Goal: Task Accomplishment & Management: Complete application form

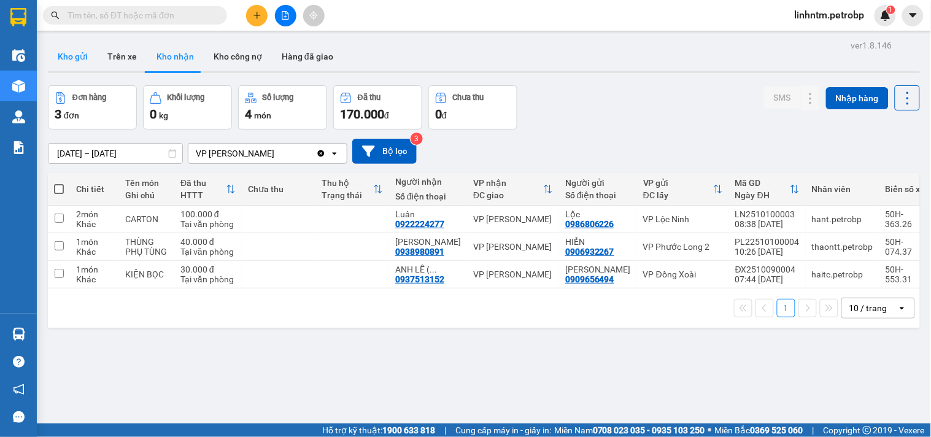
click at [72, 64] on button "Kho gửi" at bounding box center [73, 56] width 50 height 29
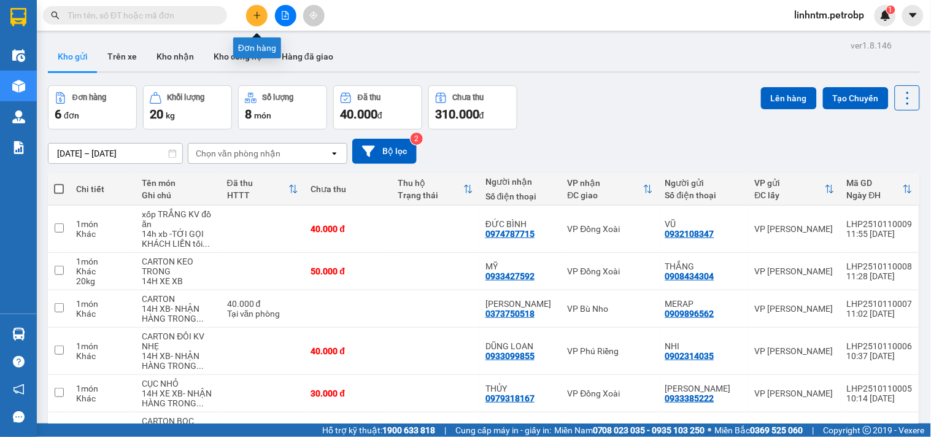
click at [258, 11] on icon "plus" at bounding box center [257, 15] width 9 height 9
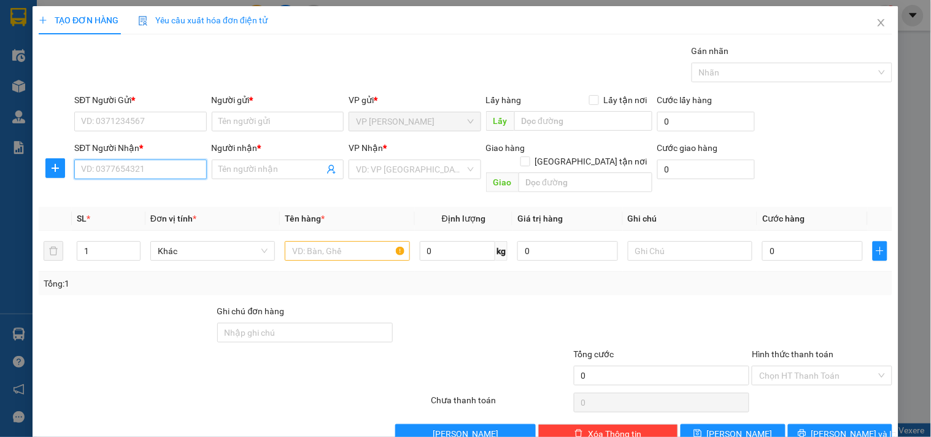
click at [136, 166] on input "SĐT Người Nhận *" at bounding box center [140, 170] width 132 height 20
click at [128, 201] on div "0358173546 - LUÂN" at bounding box center [139, 194] width 131 height 20
type input "0358173546"
type input "LUÂN"
type input "30.000"
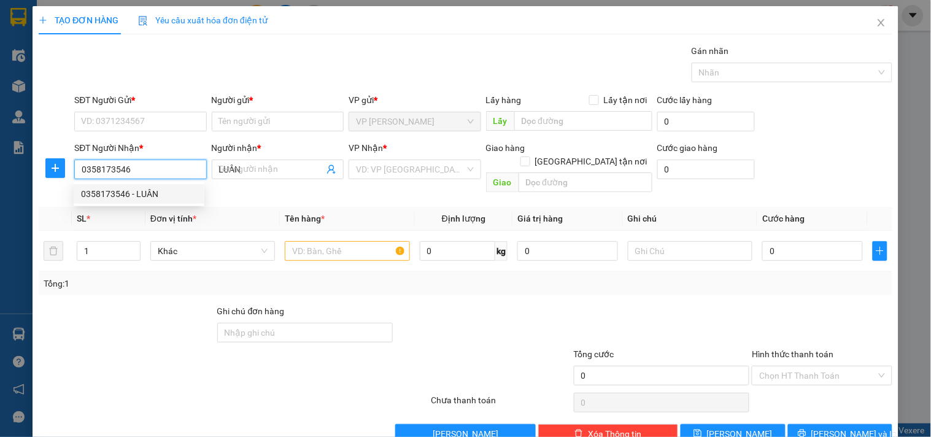
type input "30.000"
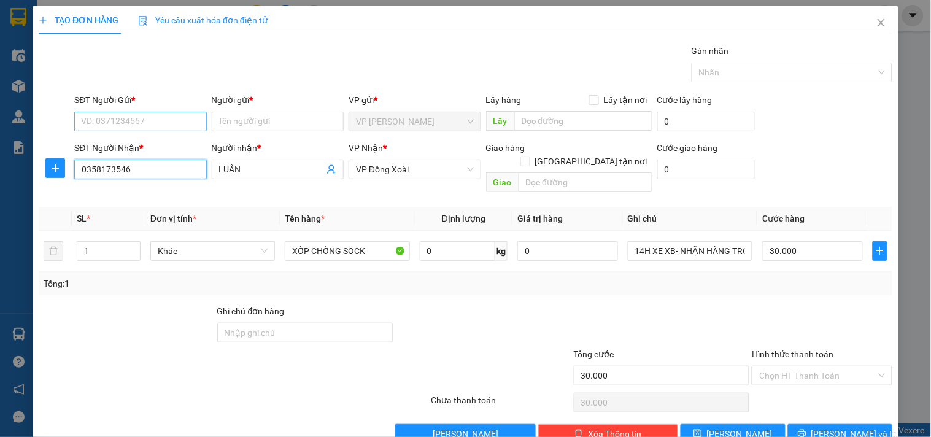
type input "0358173546"
click at [135, 131] on input "SĐT Người Gửi *" at bounding box center [140, 122] width 132 height 20
click at [153, 149] on div "0852515555 - CHÚ CƯỜNG" at bounding box center [139, 146] width 116 height 14
type input "0852515555"
type input "CHÚ CƯỜNG"
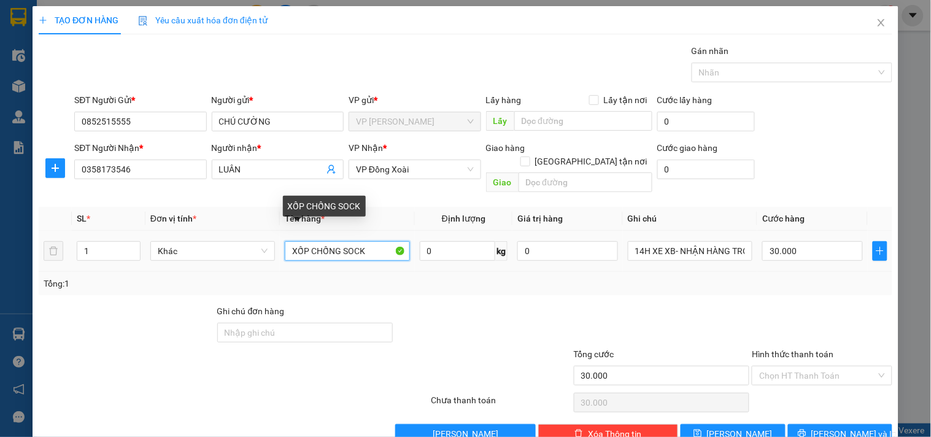
drag, startPoint x: 290, startPoint y: 241, endPoint x: 379, endPoint y: 241, distance: 89.6
click at [379, 241] on input "XỐP CHỐNG SOCK" at bounding box center [347, 251] width 125 height 20
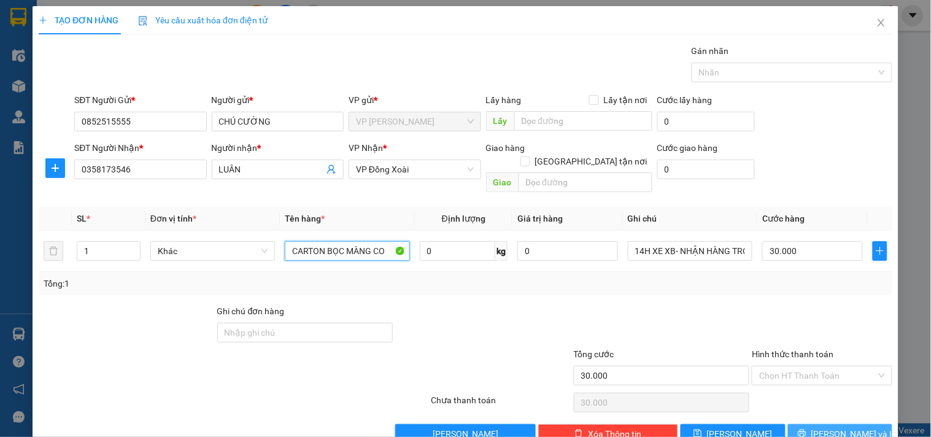
type input "CARTON BỌC MÀNG CO"
click at [836, 427] on span "[PERSON_NAME] và In" at bounding box center [855, 434] width 86 height 14
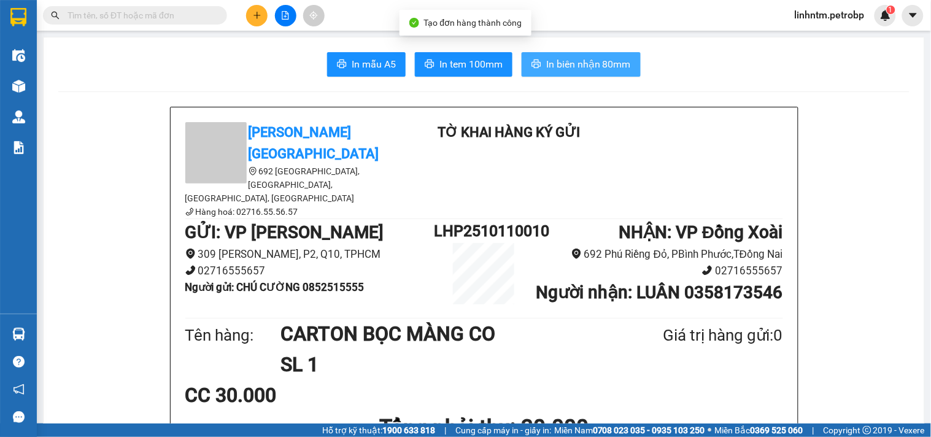
click at [603, 68] on span "In biên nhận 80mm" at bounding box center [588, 63] width 85 height 15
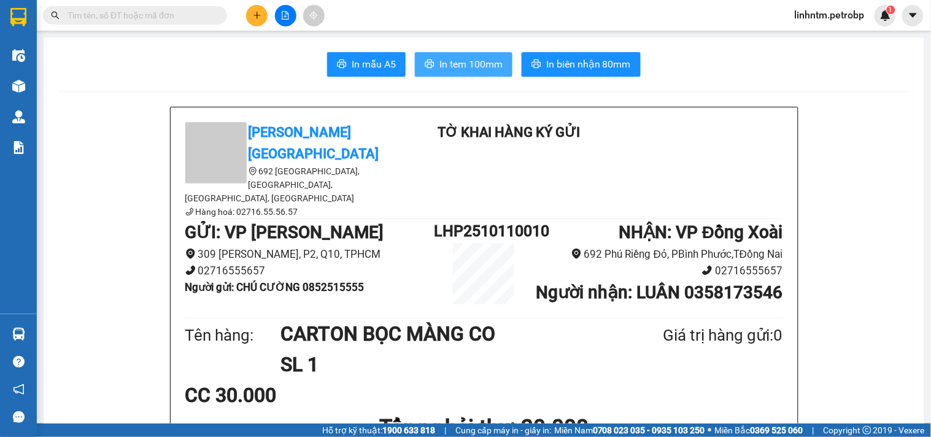
click at [459, 74] on button "In tem 100mm" at bounding box center [464, 64] width 98 height 25
click at [261, 11] on icon "plus" at bounding box center [257, 15] width 9 height 9
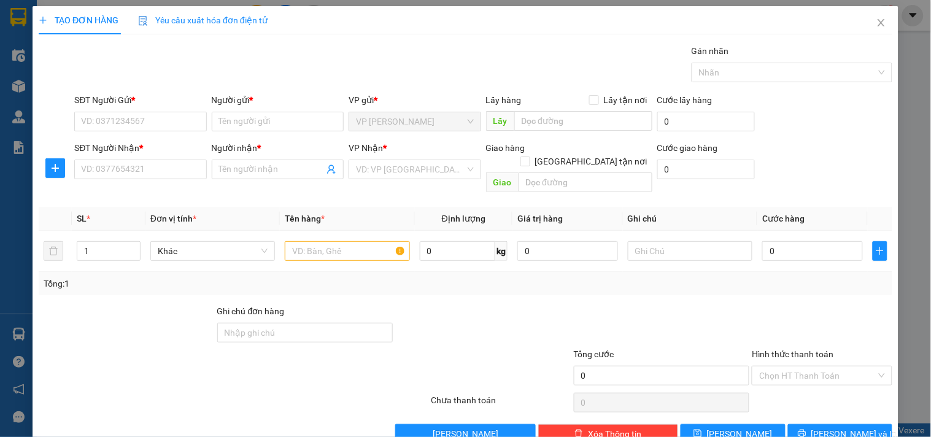
click at [130, 180] on div "SĐT Người Nhận * VD: 0377654321" at bounding box center [140, 162] width 132 height 43
click at [136, 161] on input "SĐT Người Nhận *" at bounding box center [140, 170] width 132 height 20
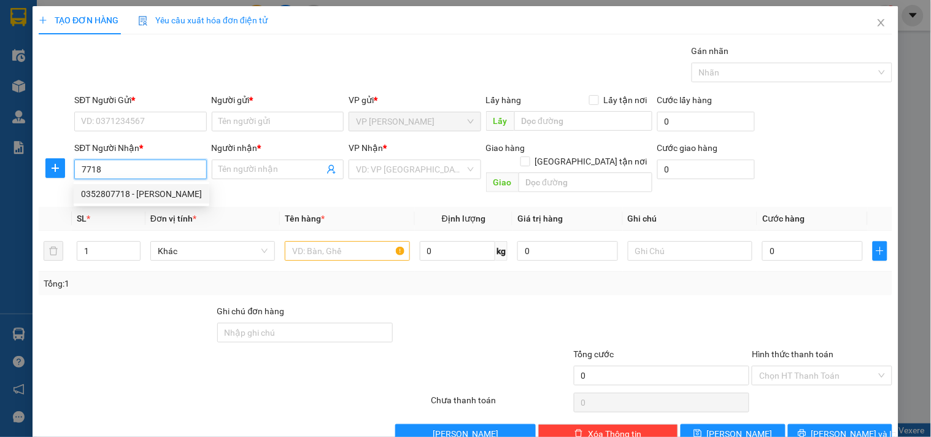
click at [144, 192] on div "0352807718 - [PERSON_NAME]" at bounding box center [141, 194] width 121 height 14
type input "0352807718"
type input "[PERSON_NAME]"
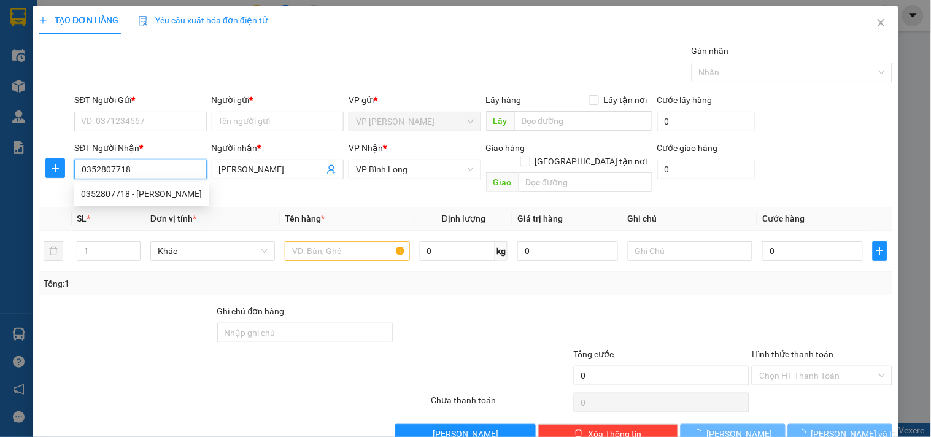
type input "30.000"
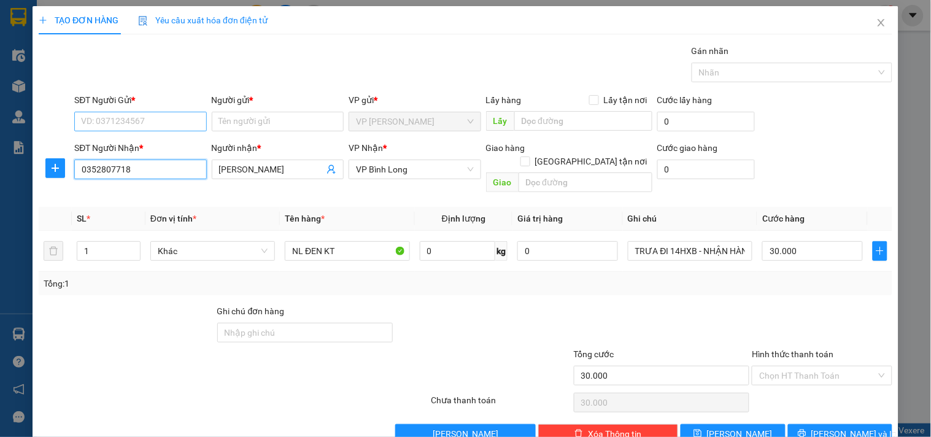
type input "0352807718"
click at [154, 118] on input "SĐT Người Gửi *" at bounding box center [140, 122] width 132 height 20
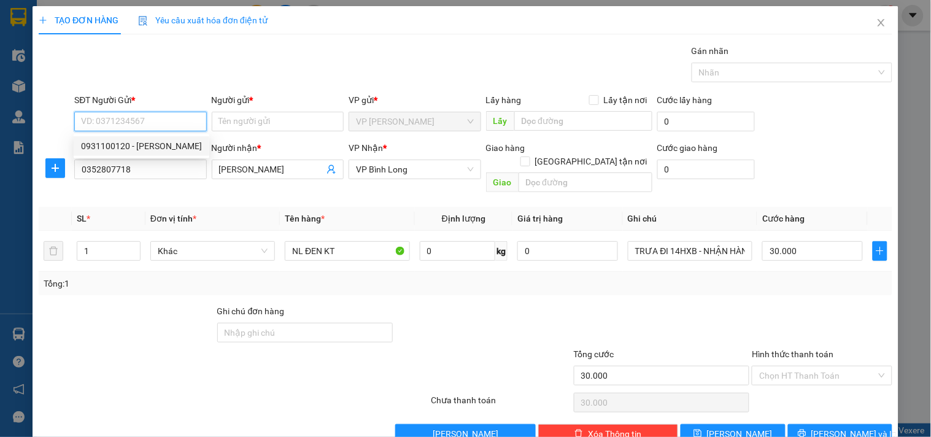
click at [168, 147] on div "0931100120 - [PERSON_NAME]" at bounding box center [141, 146] width 121 height 14
type input "0931100120"
type input "[PERSON_NAME]"
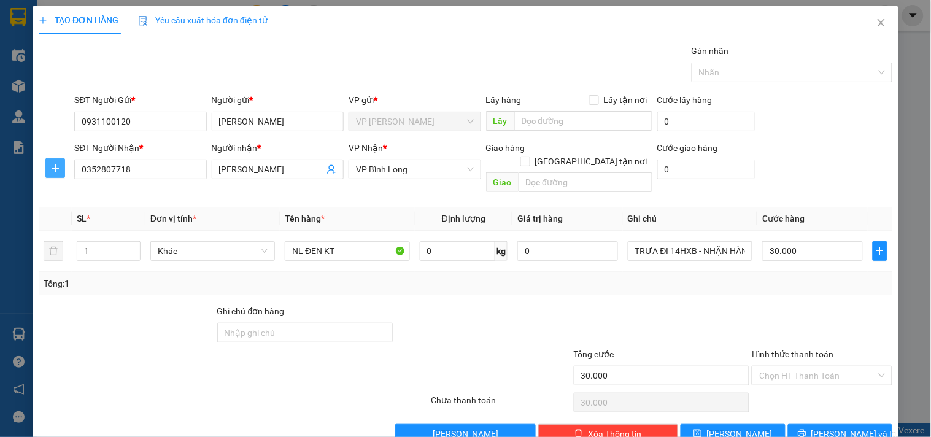
click at [51, 174] on button "button" at bounding box center [55, 168] width 20 height 20
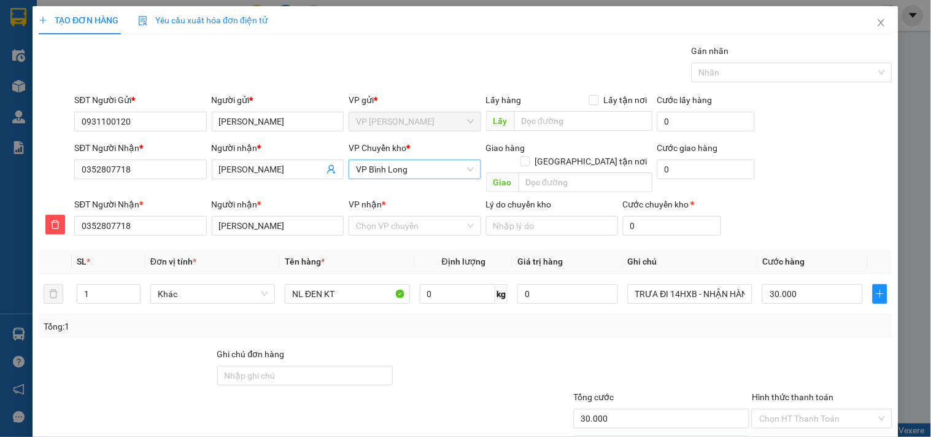
click at [384, 166] on span "VP Bình Long" at bounding box center [414, 169] width 117 height 18
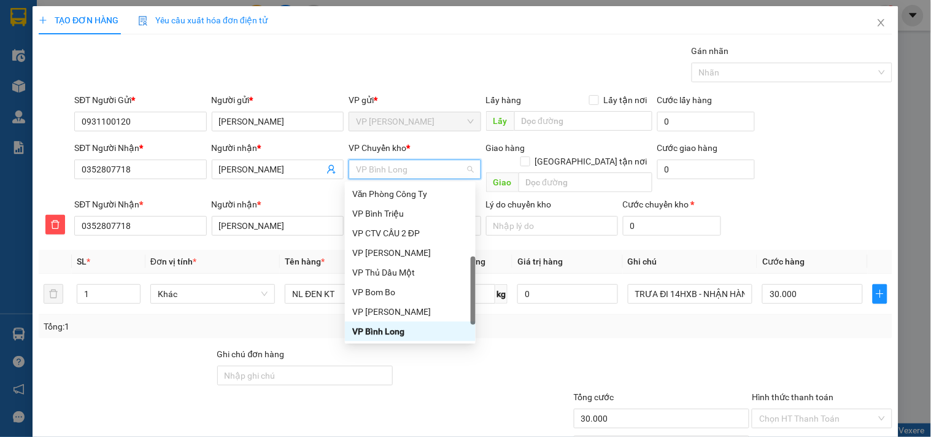
type input "X"
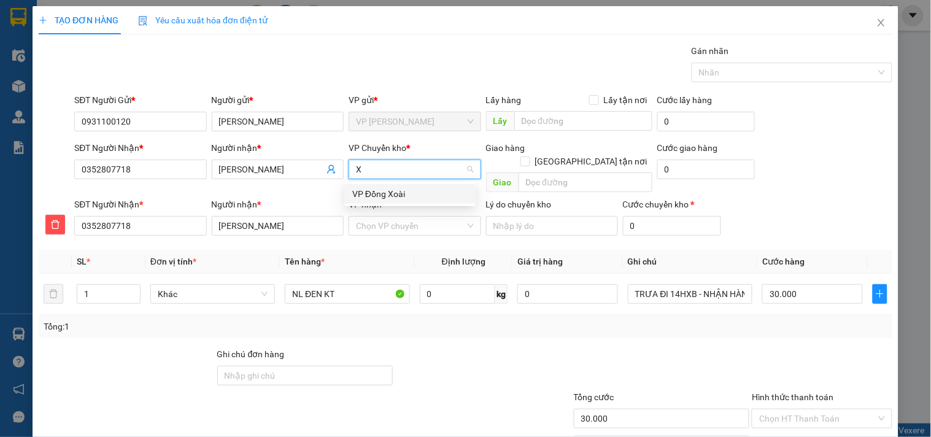
click at [407, 193] on div "VP Đồng Xoài" at bounding box center [410, 194] width 116 height 14
click at [397, 217] on input "VP nhận *" at bounding box center [410, 226] width 109 height 18
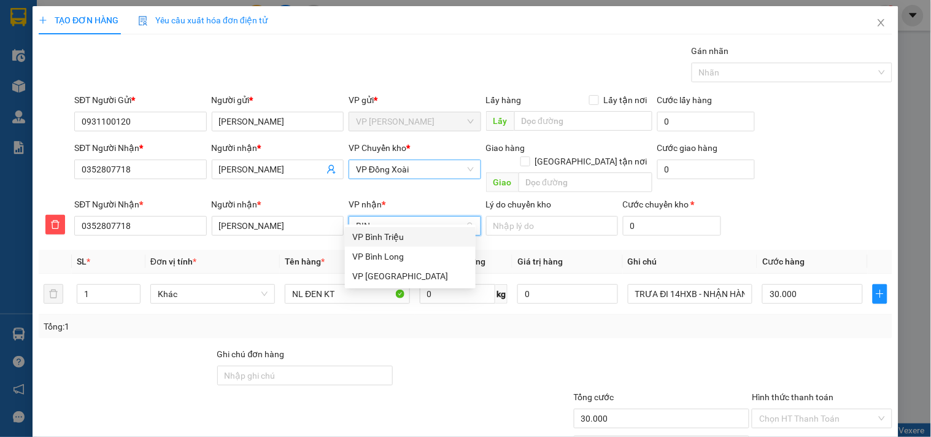
type input "BINH"
click at [397, 252] on div "VP Bình Long" at bounding box center [410, 257] width 116 height 14
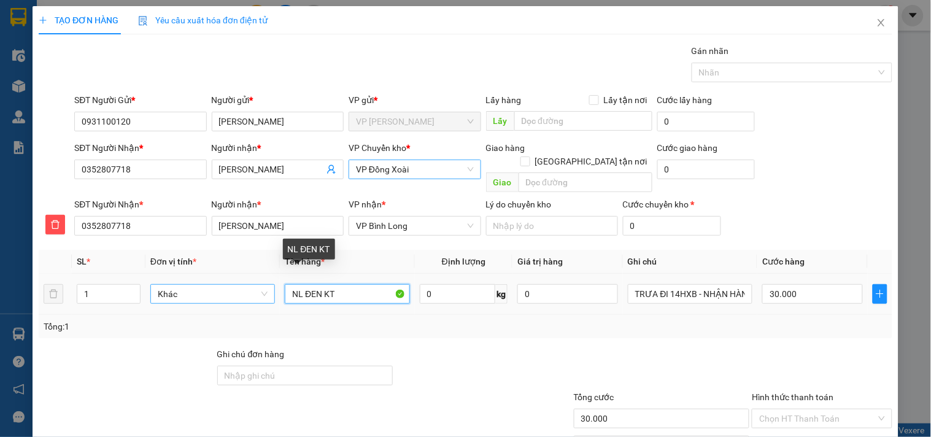
drag, startPoint x: 333, startPoint y: 279, endPoint x: 249, endPoint y: 277, distance: 84.1
click at [249, 277] on tr "1 Khác NL ĐEN KT 0 kg 0 TRƯA ĐI 14HXB - NHẬN HÀNG TRONG NGÀY 30.000" at bounding box center [466, 294] width 854 height 41
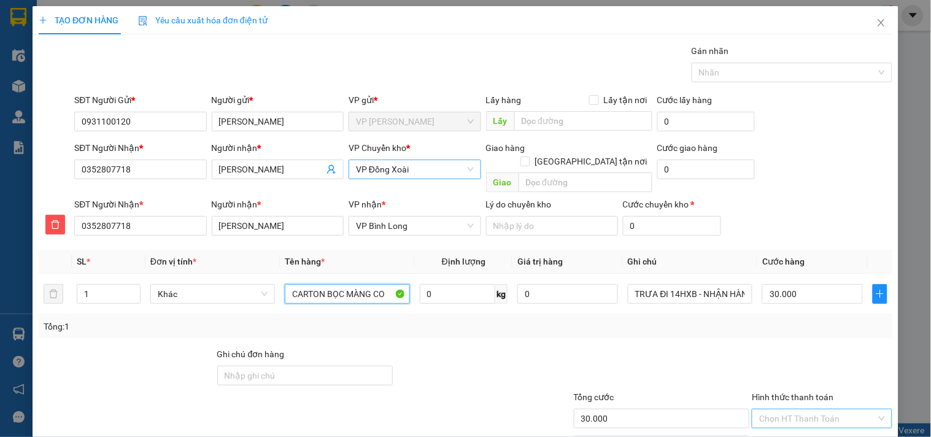
scroll to position [60, 0]
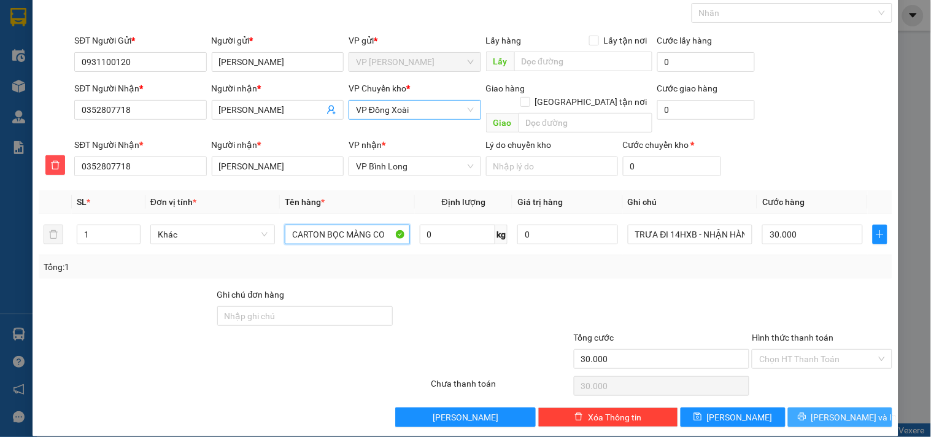
type input "CARTON BỌC MÀNG CO"
click at [831, 411] on span "[PERSON_NAME] và In" at bounding box center [855, 418] width 86 height 14
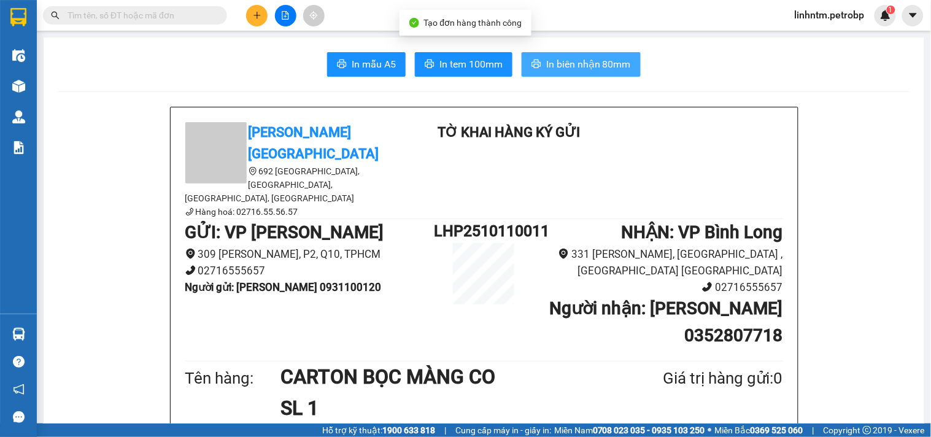
click at [578, 57] on span "In biên nhận 80mm" at bounding box center [588, 63] width 85 height 15
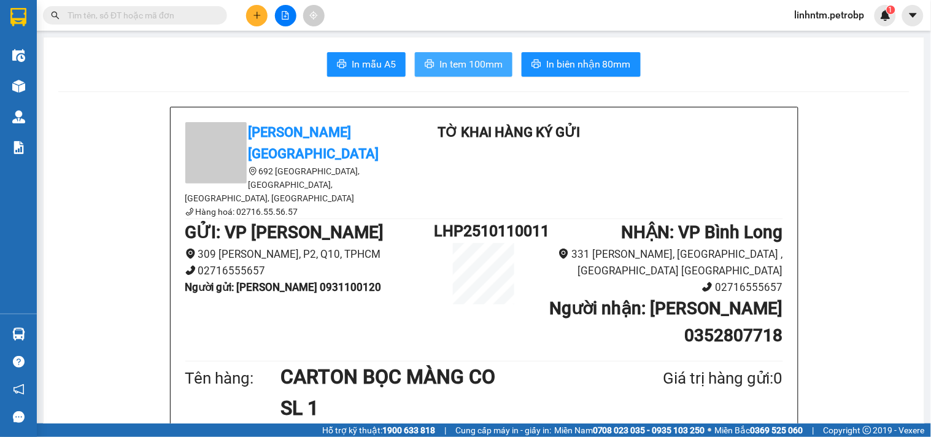
click at [460, 53] on button "In tem 100mm" at bounding box center [464, 64] width 98 height 25
click at [257, 18] on icon "plus" at bounding box center [257, 15] width 1 height 7
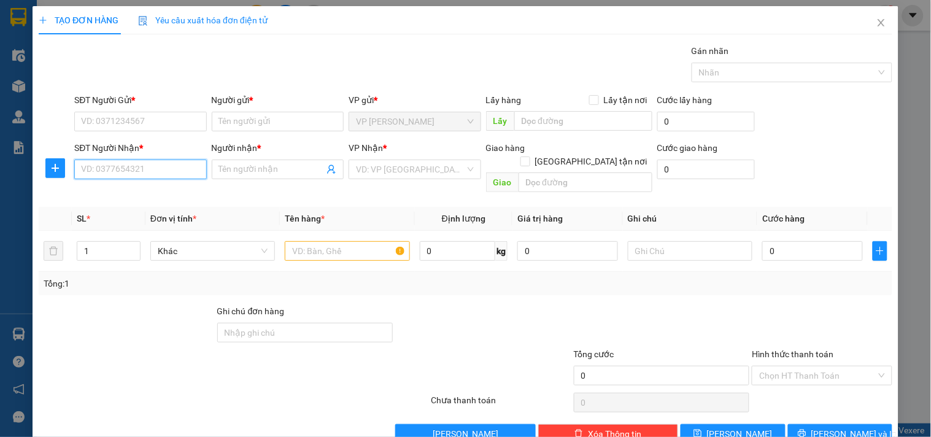
click at [145, 169] on input "SĐT Người Nhận *" at bounding box center [140, 170] width 132 height 20
click at [138, 193] on div "0973145500 - CHỊ [PERSON_NAME]" at bounding box center [149, 194] width 137 height 14
type input "0973145500"
type input "CHỊ [PERSON_NAME]"
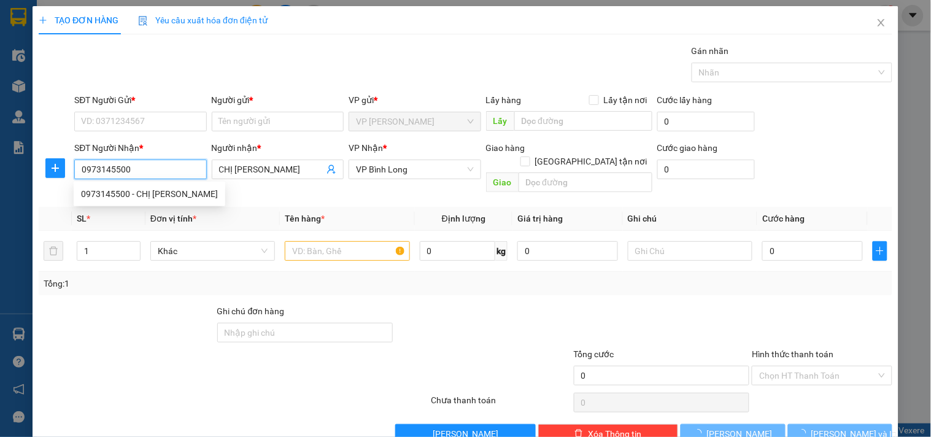
type input "40.000"
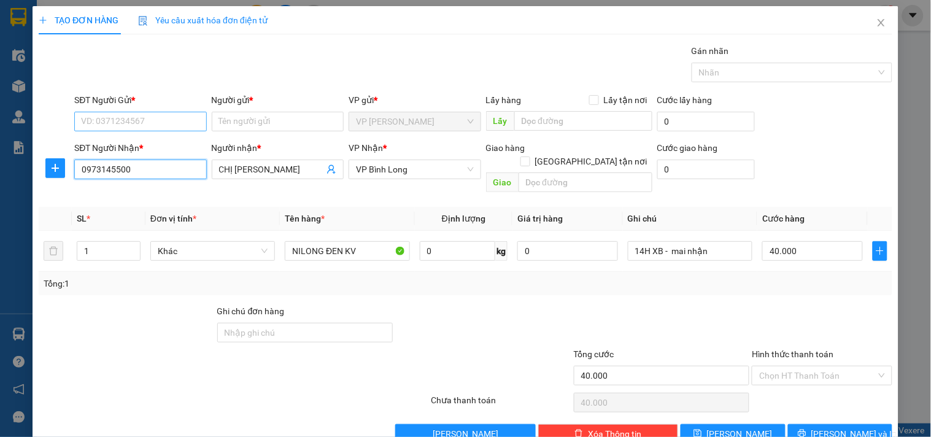
type input "0973145500"
click at [155, 126] on input "SĐT Người Gửi *" at bounding box center [140, 122] width 132 height 20
click at [153, 148] on div "0335841353 - LINH" at bounding box center [139, 146] width 116 height 14
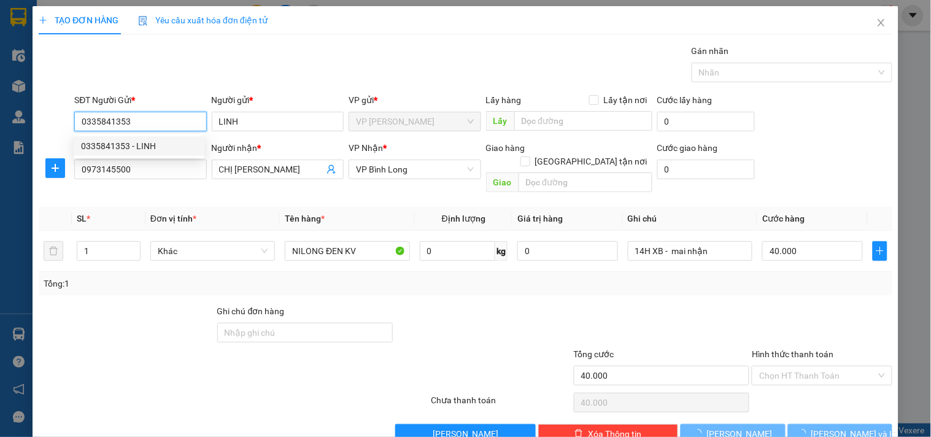
type input "0335841353"
type input "LINH"
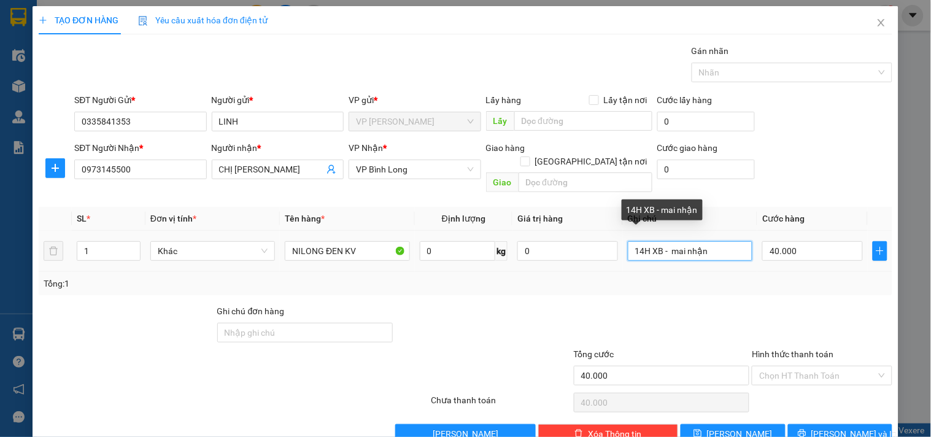
click at [708, 241] on input "14H XB - mai nhận" at bounding box center [690, 251] width 125 height 20
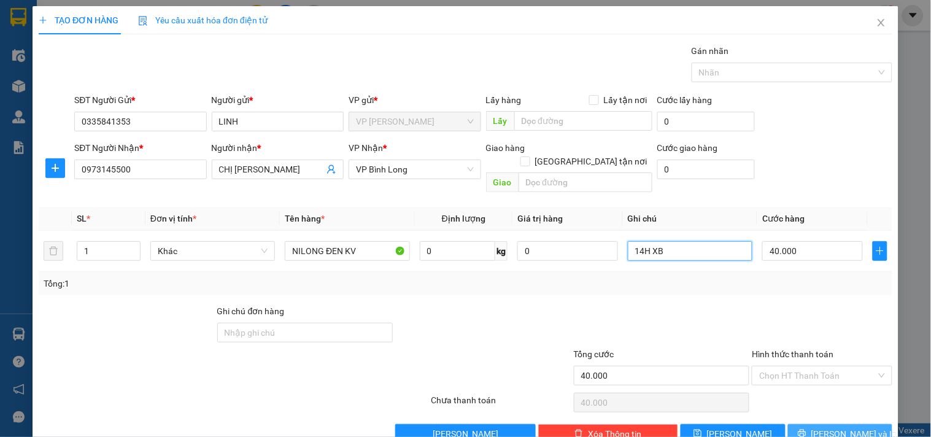
type input "14H XB"
click at [858, 424] on button "[PERSON_NAME] và In" at bounding box center [840, 434] width 104 height 20
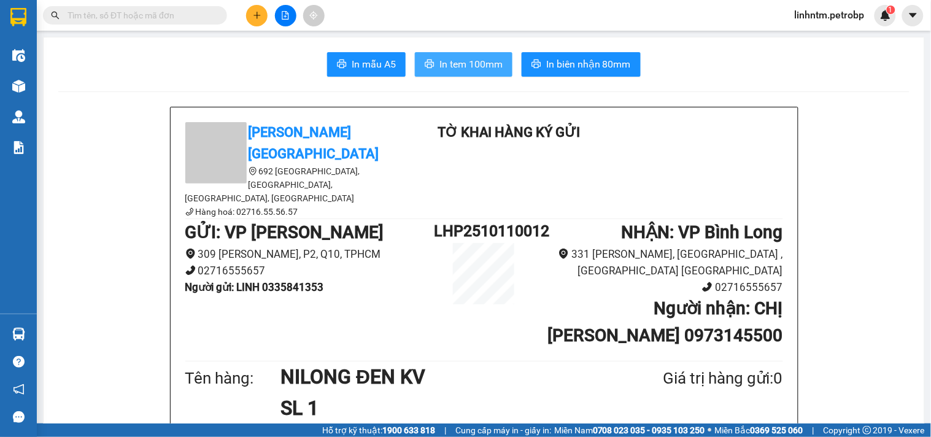
click at [487, 69] on span "In tem 100mm" at bounding box center [471, 63] width 63 height 15
click at [256, 17] on icon "plus" at bounding box center [257, 15] width 9 height 9
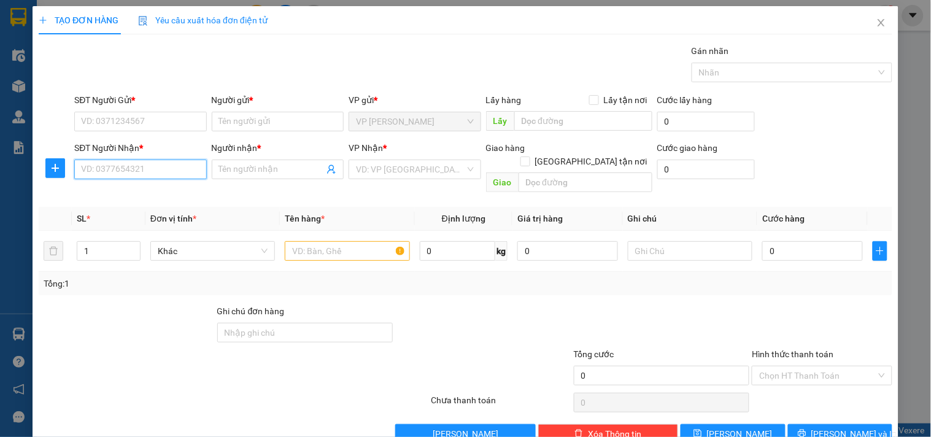
click at [130, 177] on input "SĐT Người Nhận *" at bounding box center [140, 170] width 132 height 20
click at [168, 195] on div "0819197579 - [PERSON_NAME]" at bounding box center [141, 194] width 121 height 14
type input "0819197579"
type input "THẾ KIỆT"
checkbox input "true"
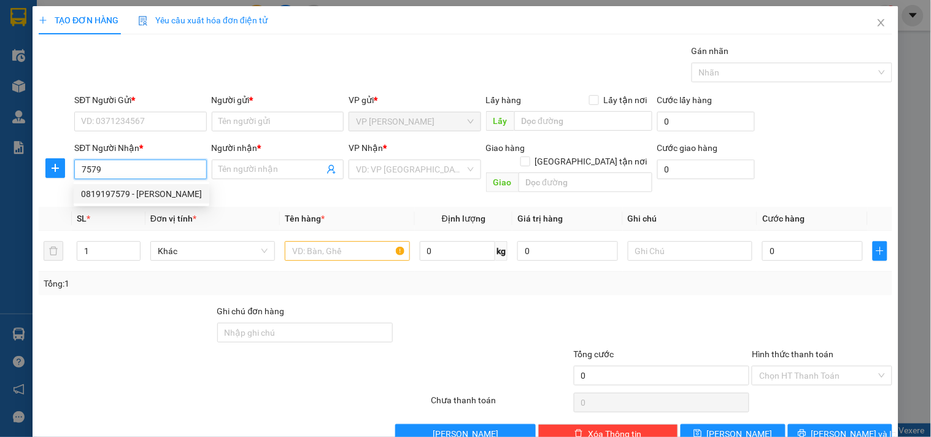
type input "1551 PHÚ RIỀNG ĐỎ ,[GEOGRAPHIC_DATA]"
type input "20.000"
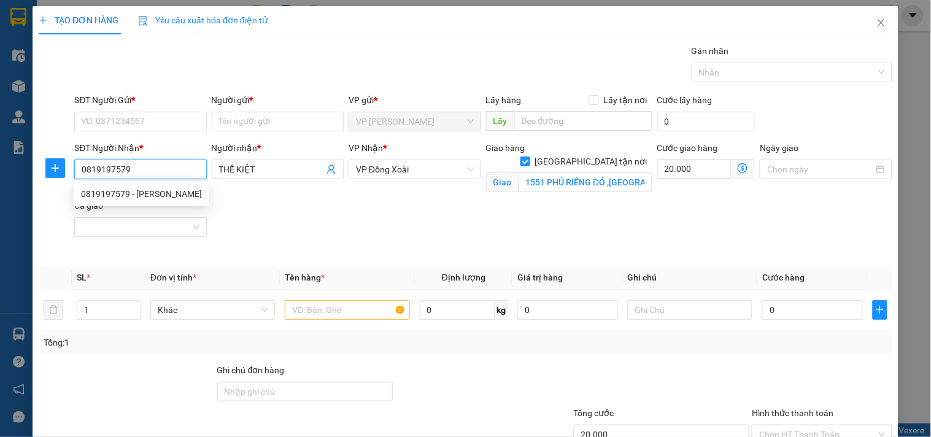
type input "240.000"
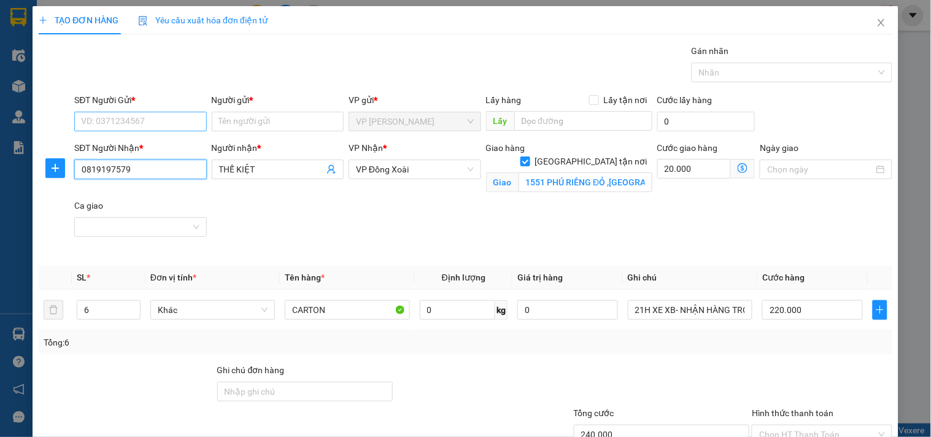
type input "0819197579"
click at [171, 123] on input "SĐT Người Gửi *" at bounding box center [140, 122] width 132 height 20
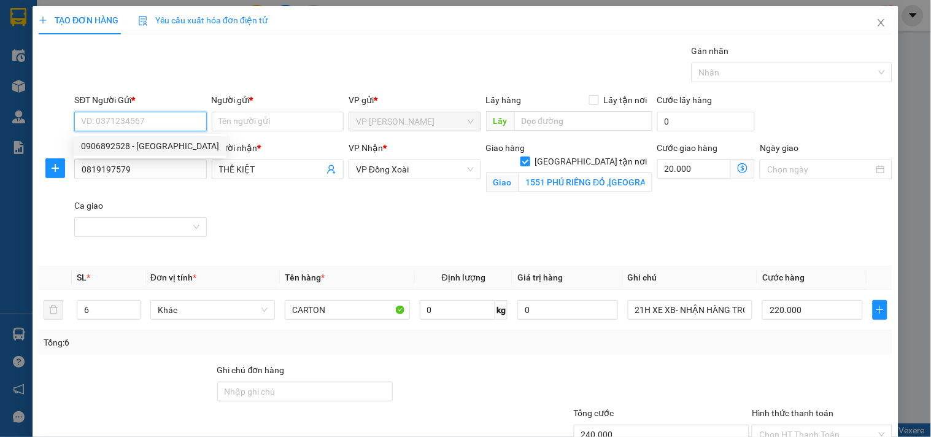
click at [165, 148] on div "0906892528 - [GEOGRAPHIC_DATA]" at bounding box center [150, 146] width 138 height 14
type input "0906892528"
type input "SƠN NGUYÊN"
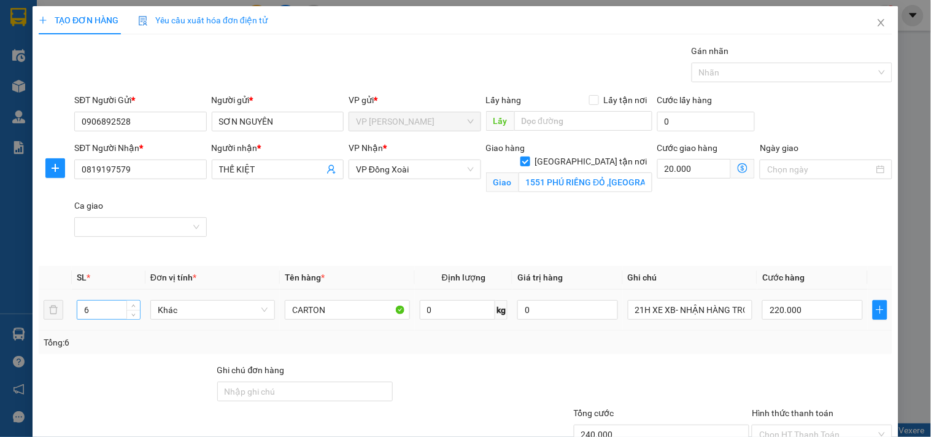
click at [109, 315] on input "6" at bounding box center [108, 310] width 63 height 18
type input "1"
click at [357, 314] on input "CARTON" at bounding box center [347, 310] width 125 height 20
type input "20.000"
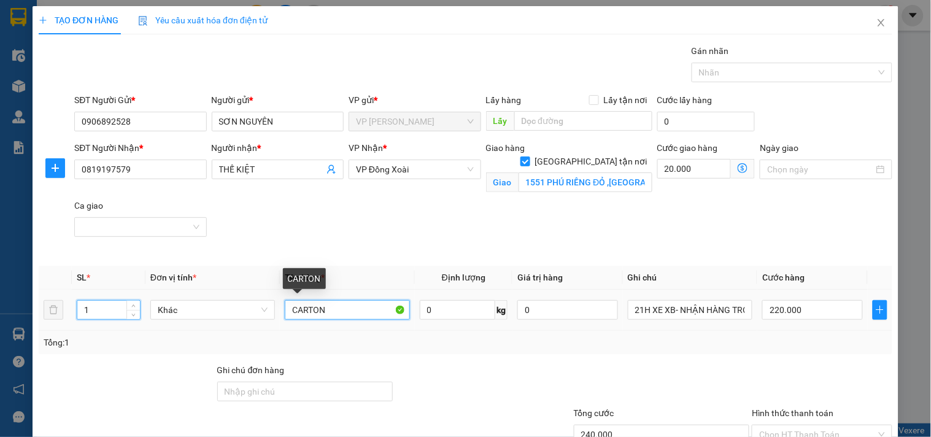
type input "0"
type input "CARTON ĐÔI"
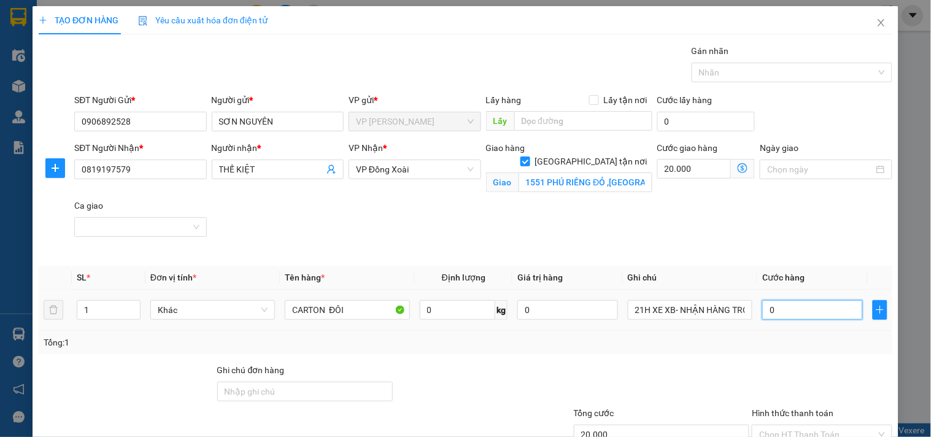
click at [770, 308] on input "0" at bounding box center [813, 310] width 101 height 20
type input "20.004"
type input "4"
type input "20.040"
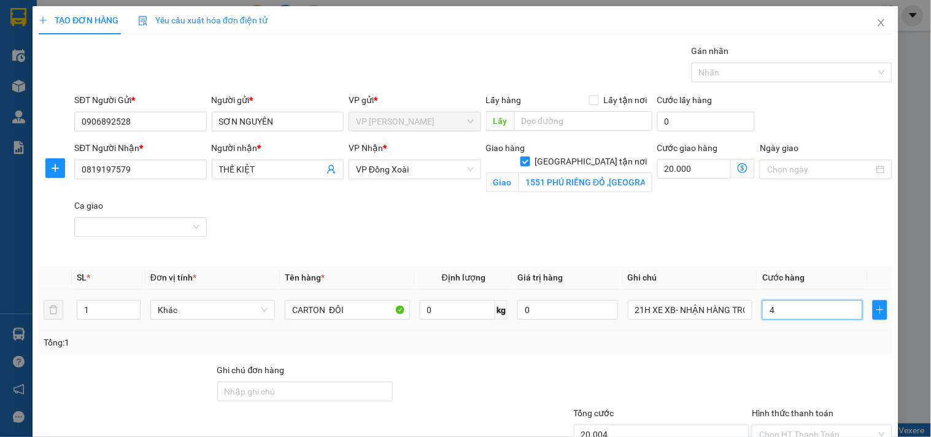
type input "20.040"
type input "40"
type input "60.000"
type input "40.000"
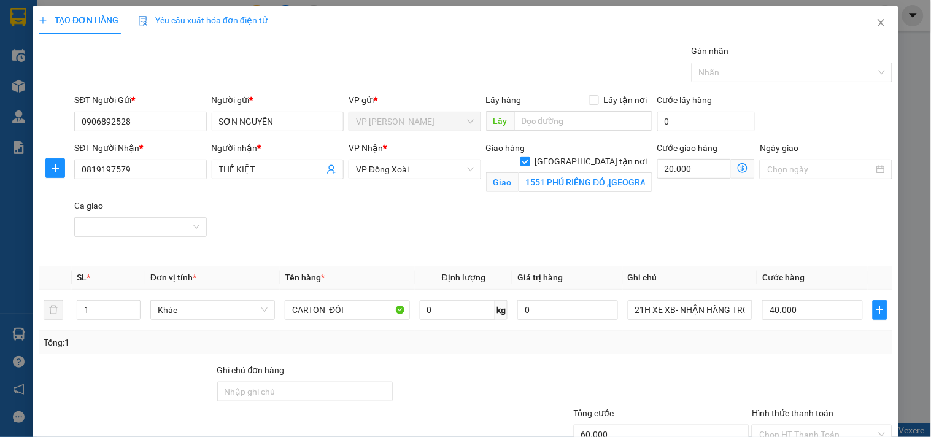
click at [735, 348] on div "Tổng: 1" at bounding box center [466, 343] width 844 height 14
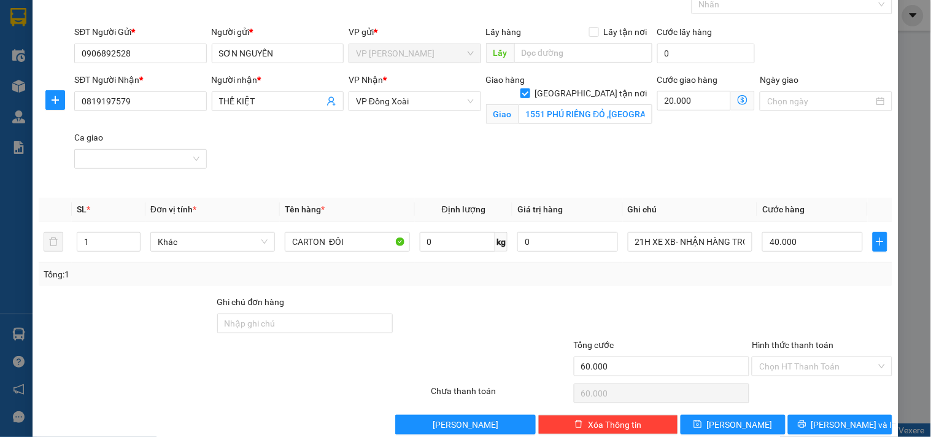
click at [818, 352] on div "Hình thức thanh toán" at bounding box center [822, 347] width 140 height 18
click at [817, 371] on input "Hình thức thanh toán" at bounding box center [817, 366] width 117 height 18
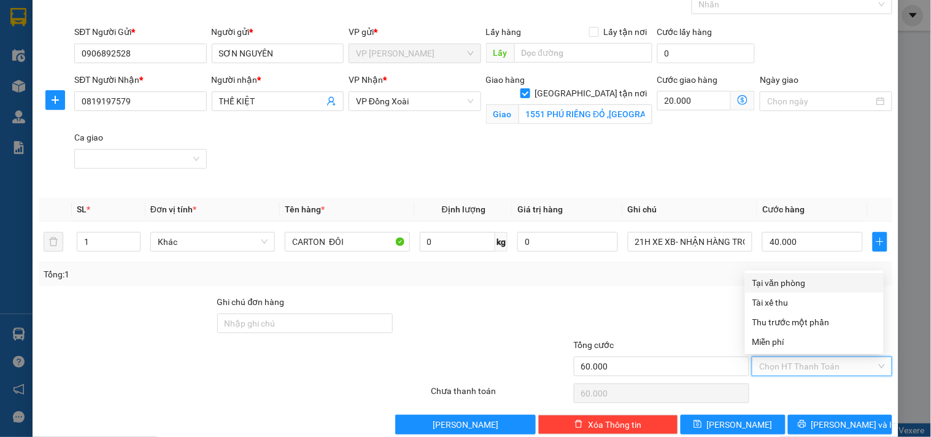
click at [794, 285] on div "Tại văn phòng" at bounding box center [815, 283] width 124 height 14
type input "0"
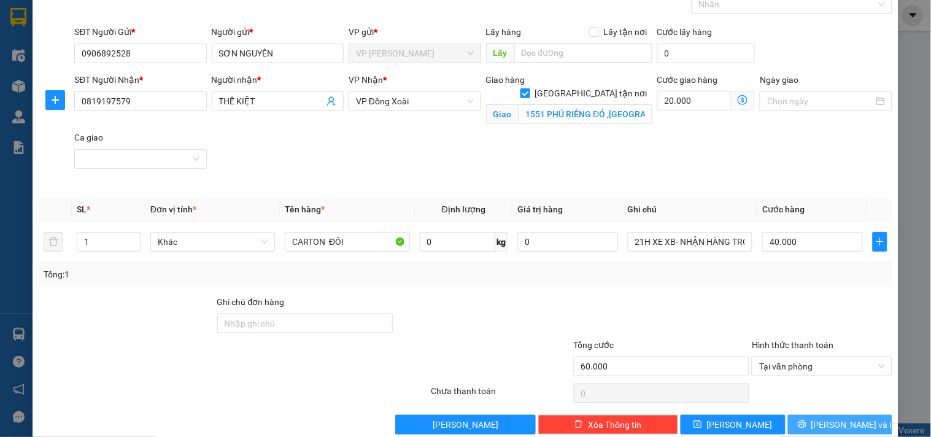
click at [825, 424] on span "[PERSON_NAME] và In" at bounding box center [855, 425] width 86 height 14
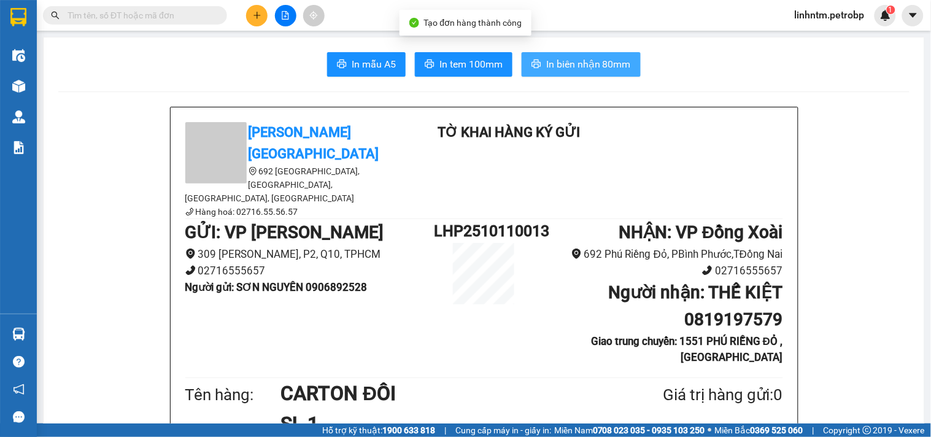
click at [583, 69] on span "In biên nhận 80mm" at bounding box center [588, 63] width 85 height 15
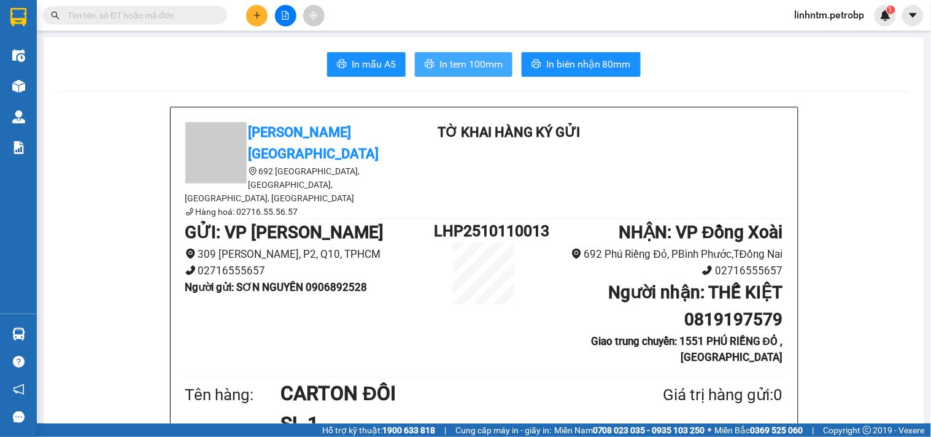
click at [474, 56] on button "In tem 100mm" at bounding box center [464, 64] width 98 height 25
click at [249, 17] on button at bounding box center [256, 15] width 21 height 21
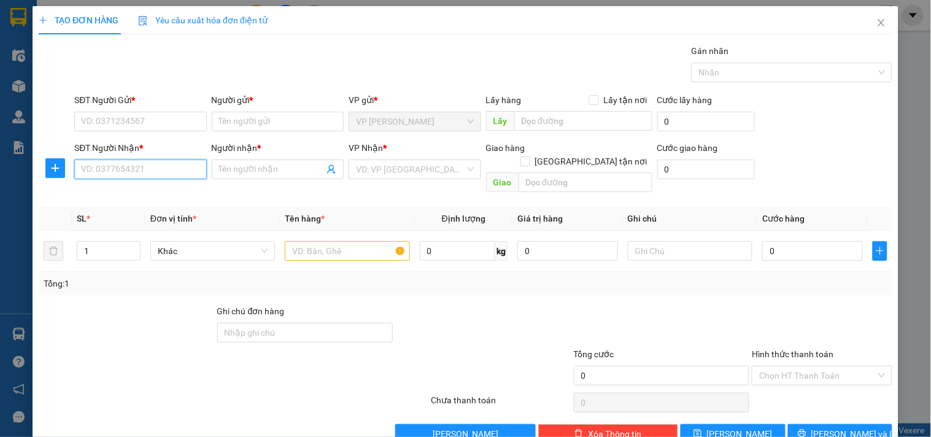
click at [152, 174] on input "SĐT Người Nhận *" at bounding box center [140, 170] width 132 height 20
click at [131, 191] on div "0976999992 - LONG" at bounding box center [139, 194] width 116 height 14
type input "0976999992"
type input "LONG"
type input "Tối đi"
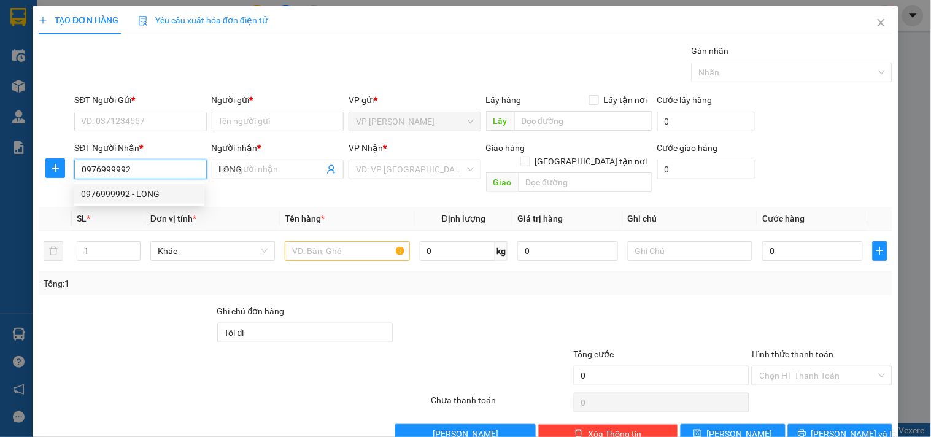
type input "30.000"
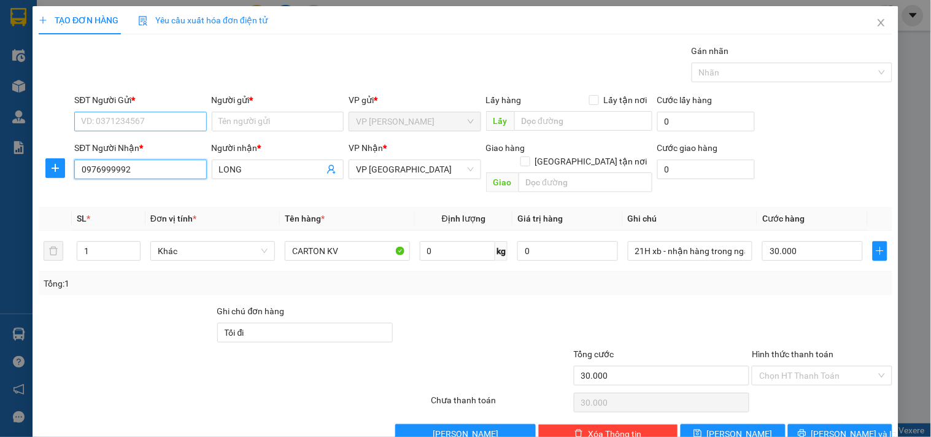
type input "0976999992"
click at [167, 128] on input "SĐT Người Gửi *" at bounding box center [140, 122] width 132 height 20
click at [168, 142] on div "0908563289 - HẢI" at bounding box center [139, 146] width 116 height 14
type input "0908563289"
type input "HẢI"
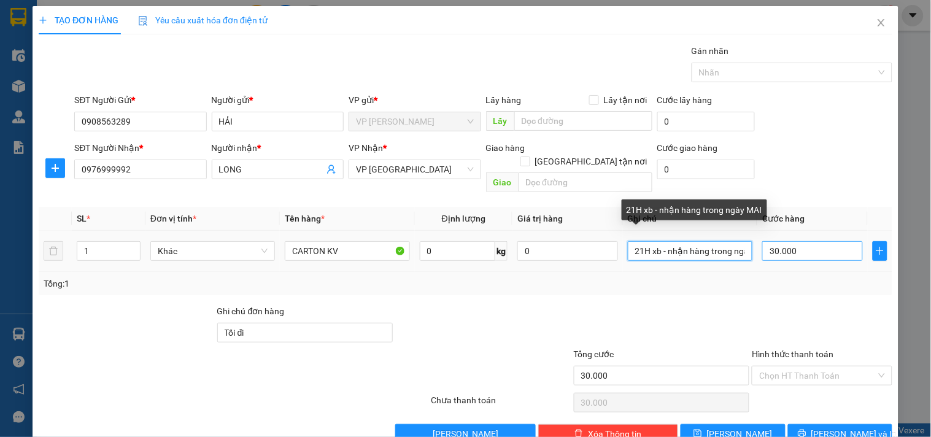
scroll to position [0, 28]
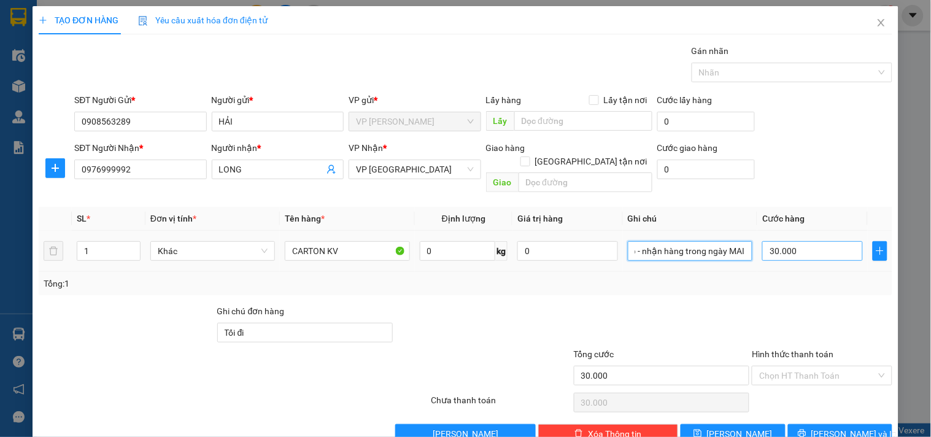
drag, startPoint x: 627, startPoint y: 241, endPoint x: 791, endPoint y: 243, distance: 163.9
click at [791, 243] on tr "1 Khác CARTON KV 0 kg 0 21H xb - nhận hàng trong ngày MAI 30.000" at bounding box center [466, 251] width 854 height 41
type input "14H XE XB- NHẬN HÀNG TRONG NGÀY"
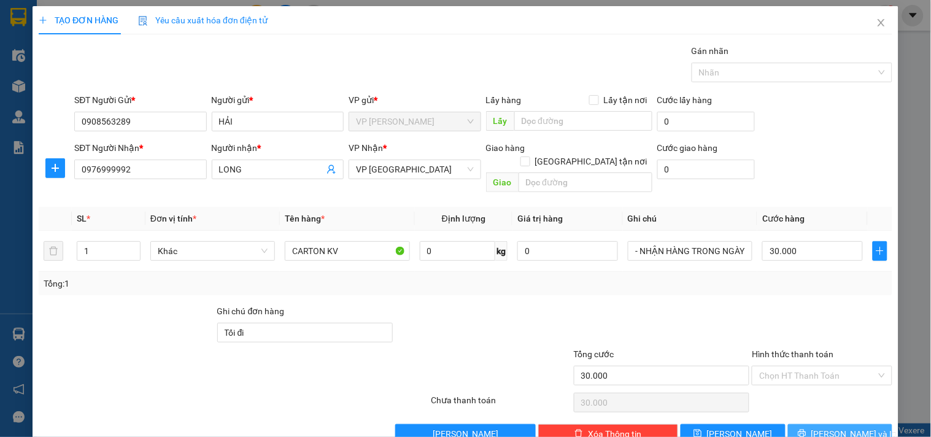
click at [864, 424] on button "[PERSON_NAME] và In" at bounding box center [840, 434] width 104 height 20
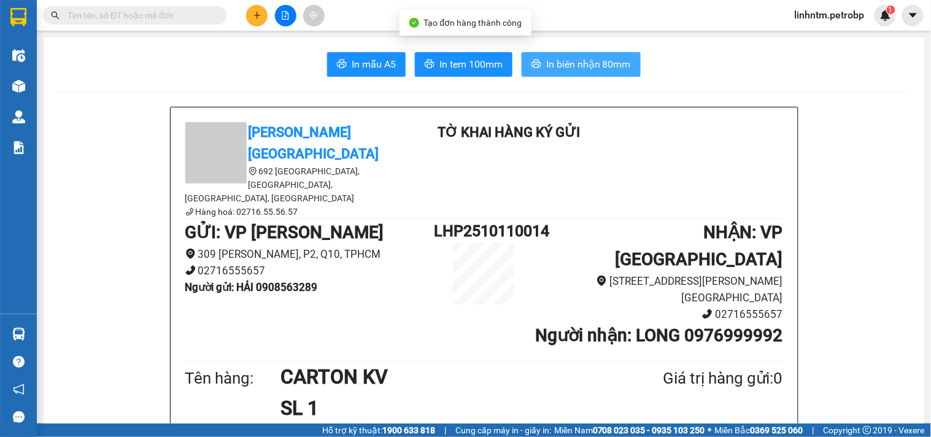
click at [580, 64] on span "In biên nhận 80mm" at bounding box center [588, 63] width 85 height 15
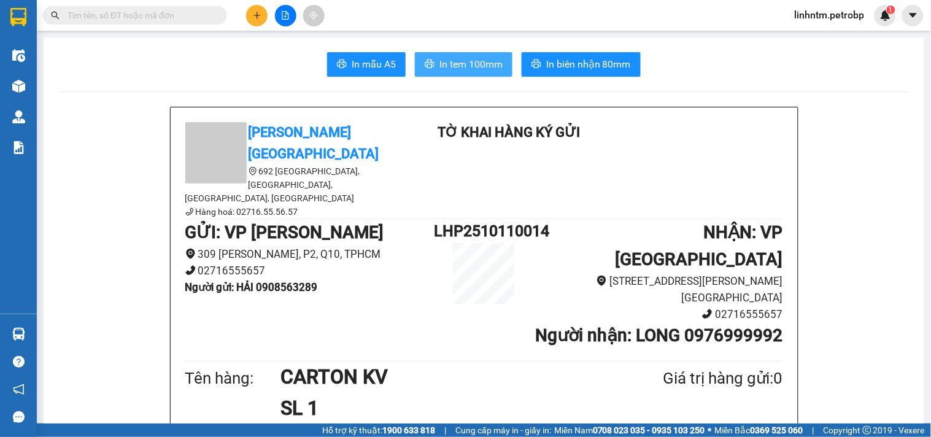
click at [440, 60] on span "In tem 100mm" at bounding box center [471, 63] width 63 height 15
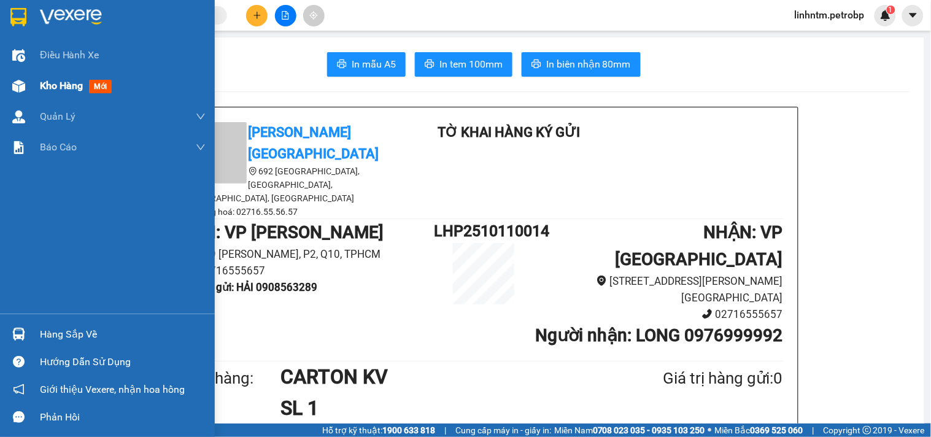
click at [74, 87] on span "Kho hàng" at bounding box center [61, 86] width 43 height 12
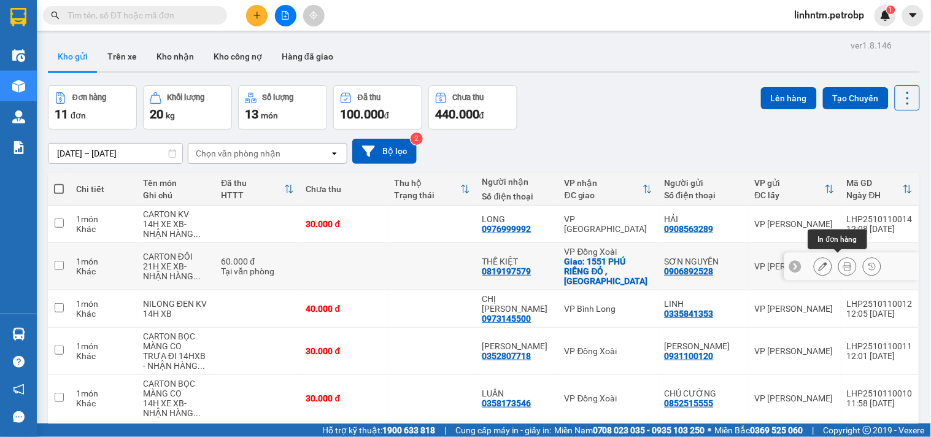
click at [844, 265] on icon at bounding box center [848, 266] width 9 height 9
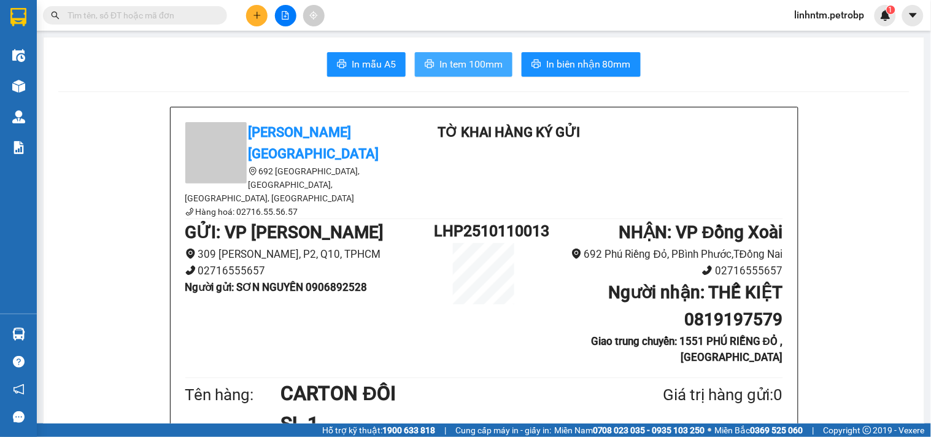
click at [483, 64] on span "In tem 100mm" at bounding box center [471, 63] width 63 height 15
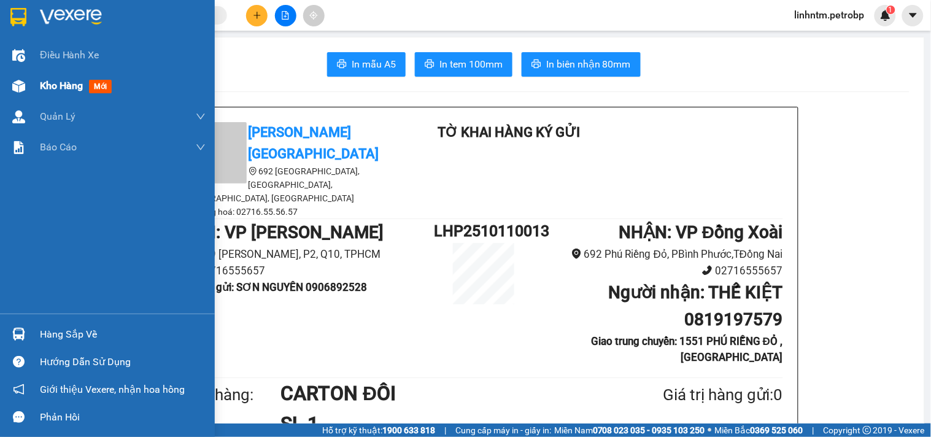
click at [34, 85] on div "Kho hàng mới" at bounding box center [107, 86] width 215 height 31
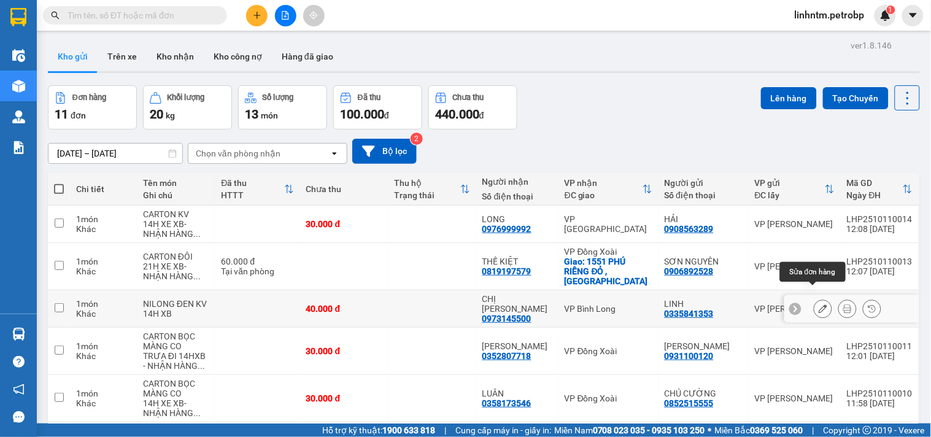
click at [819, 305] on icon at bounding box center [823, 309] width 9 height 9
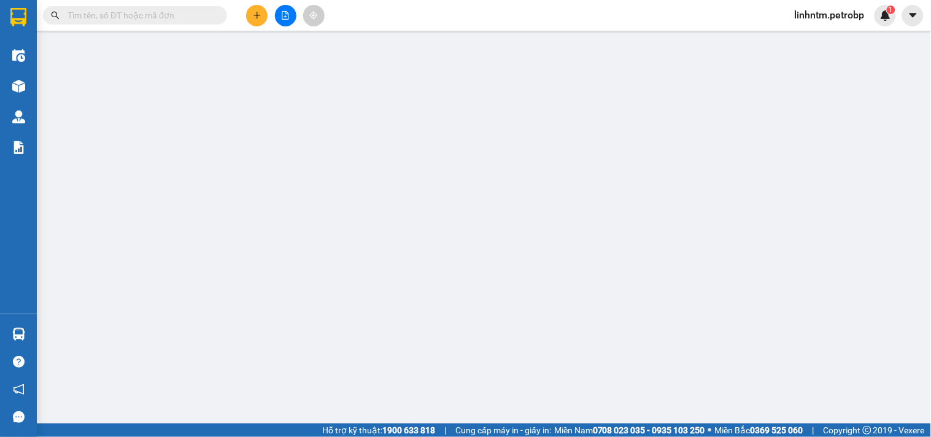
type input "0335841353"
type input "0973145500"
type input "40.000"
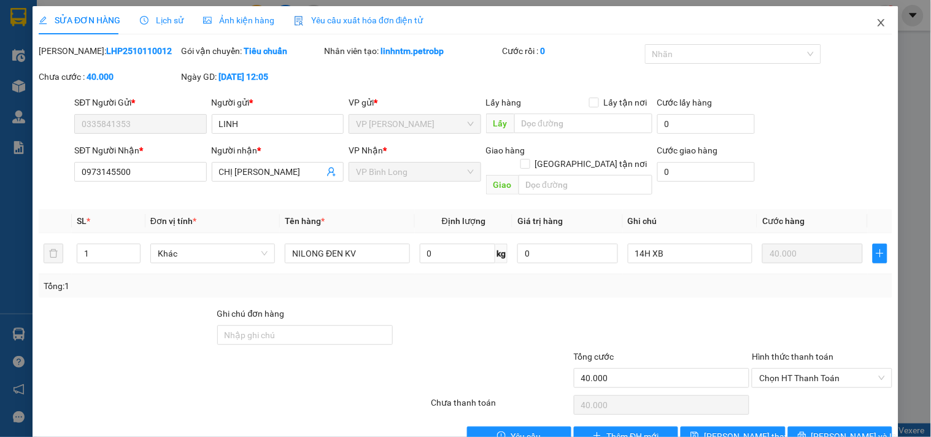
click at [875, 15] on span "Close" at bounding box center [881, 23] width 34 height 34
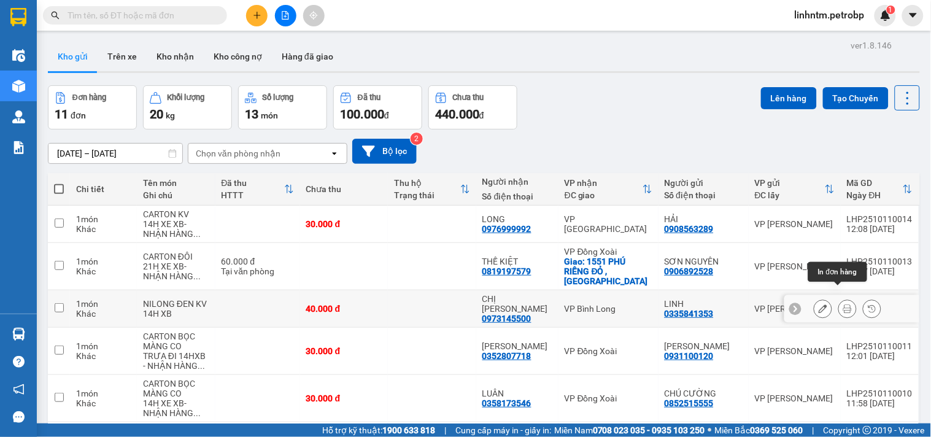
click at [843, 298] on button at bounding box center [847, 308] width 17 height 21
